Goal: Task Accomplishment & Management: Complete application form

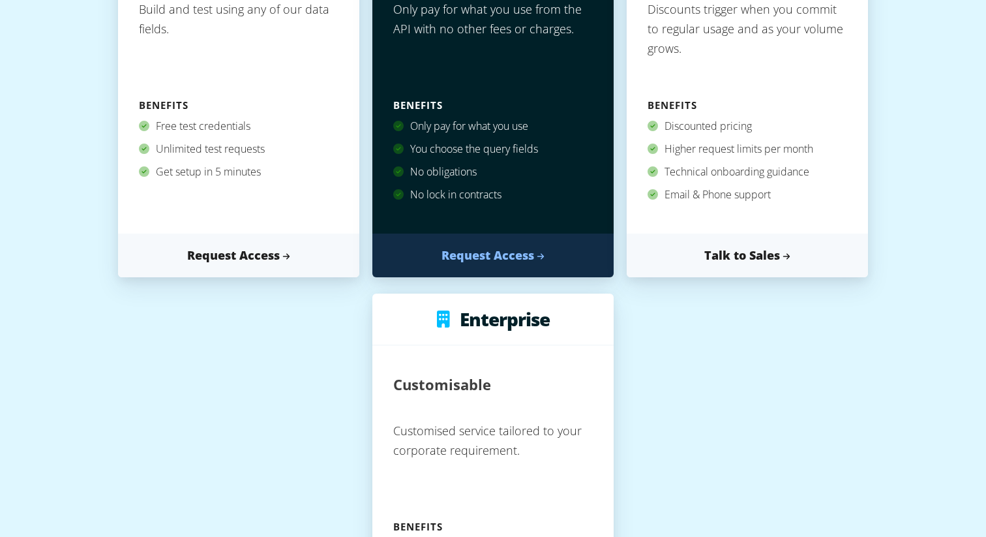
scroll to position [203, 0]
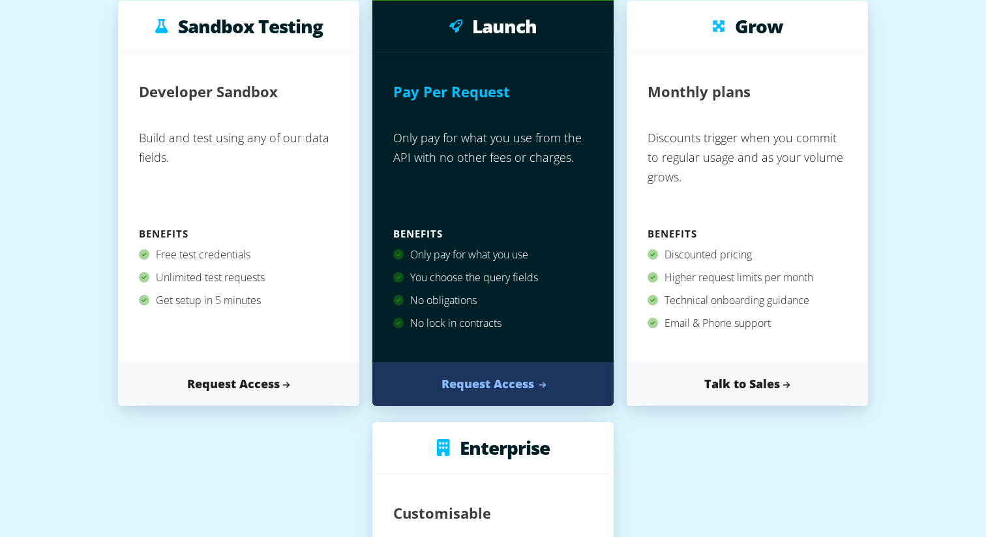
click at [488, 389] on link "Request Access" at bounding box center [492, 384] width 241 height 44
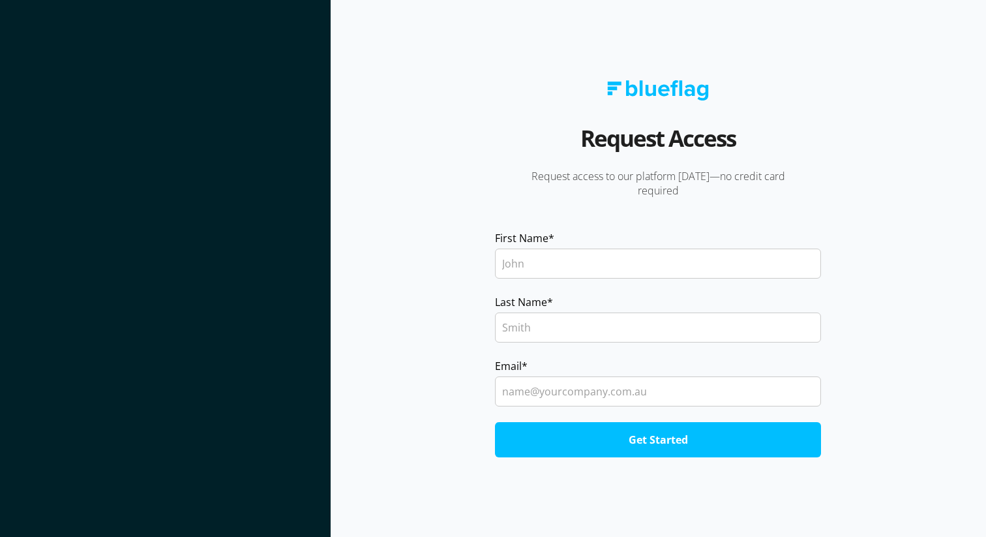
click at [533, 275] on input "First Name *" at bounding box center [658, 263] width 326 height 30
type input "Alessandro"
click at [428, 254] on section "Request Access Request access to our platform today—no credit card required Fir…" at bounding box center [658, 268] width 655 height 537
click at [544, 323] on input "Last Name *" at bounding box center [658, 327] width 326 height 30
type input "Pilotto"
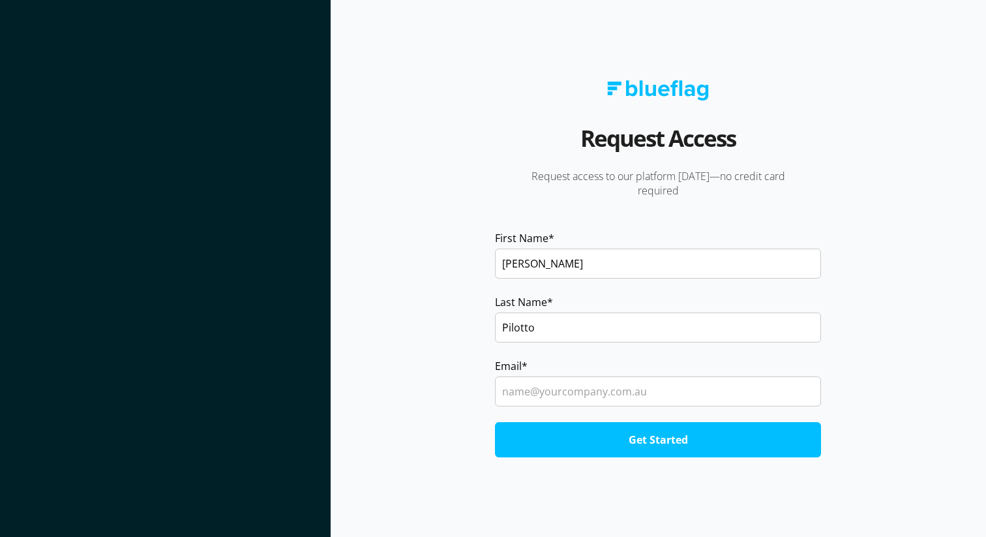
click at [453, 320] on section "Request Access Request access to our platform today—no credit card required Fir…" at bounding box center [658, 268] width 655 height 537
click at [566, 382] on input "Email *" at bounding box center [658, 391] width 326 height 30
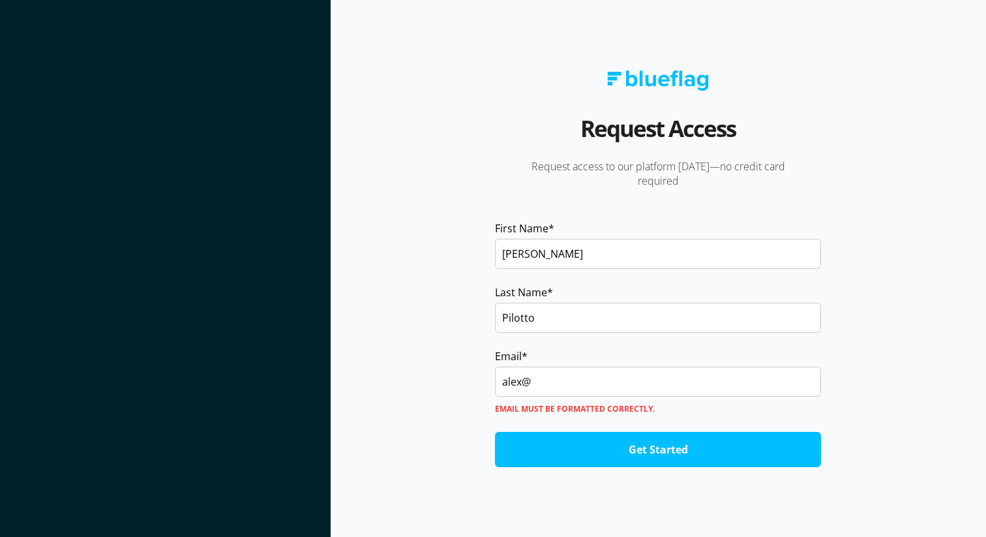
type input "alex@alexpilotto.com"
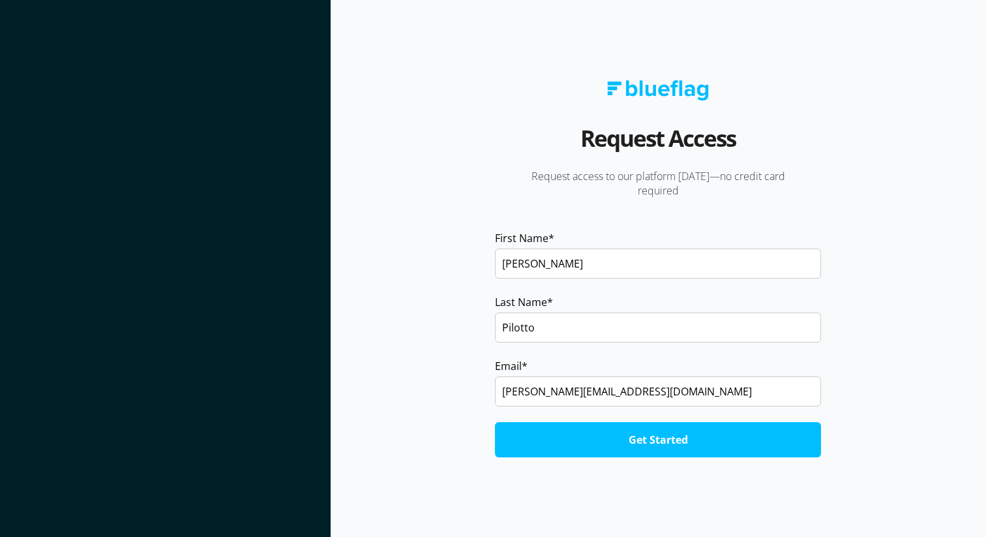
click at [577, 447] on input "Get Started" at bounding box center [658, 439] width 326 height 35
